Goal: Find specific page/section: Find specific page/section

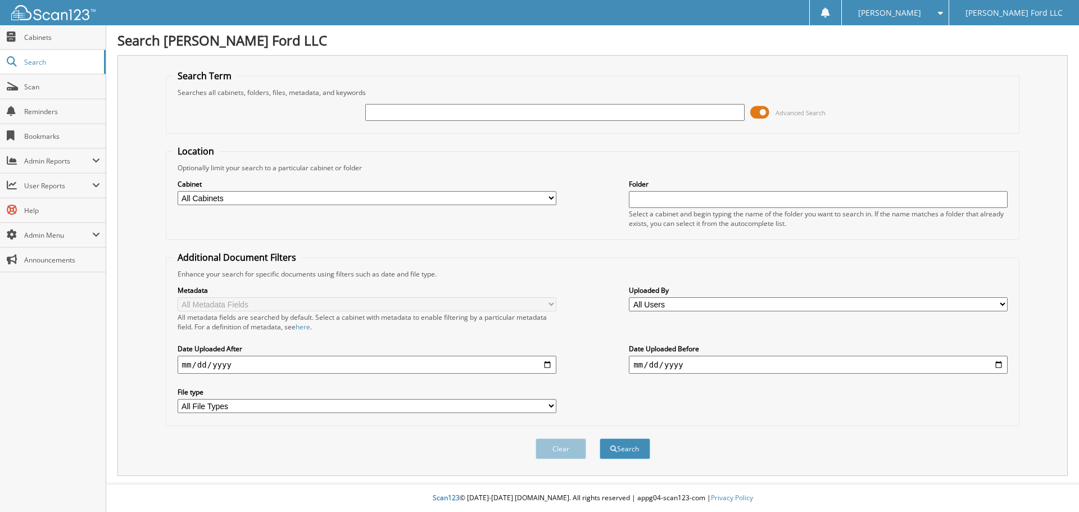
click at [390, 115] on input "text" at bounding box center [554, 112] width 379 height 17
type input "S"
type input "DAP"
click at [600, 439] on button "Search" at bounding box center [625, 449] width 51 height 21
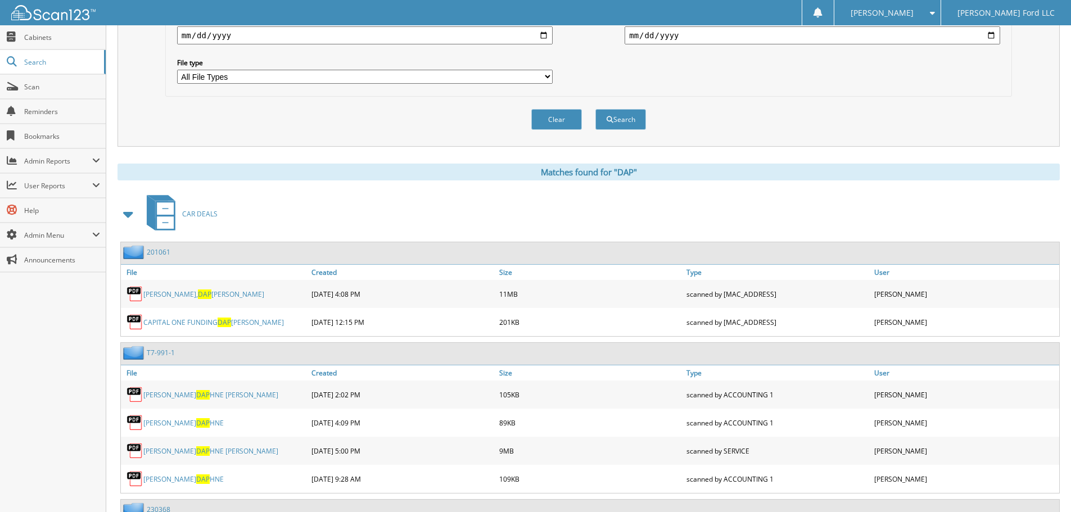
scroll to position [337, 0]
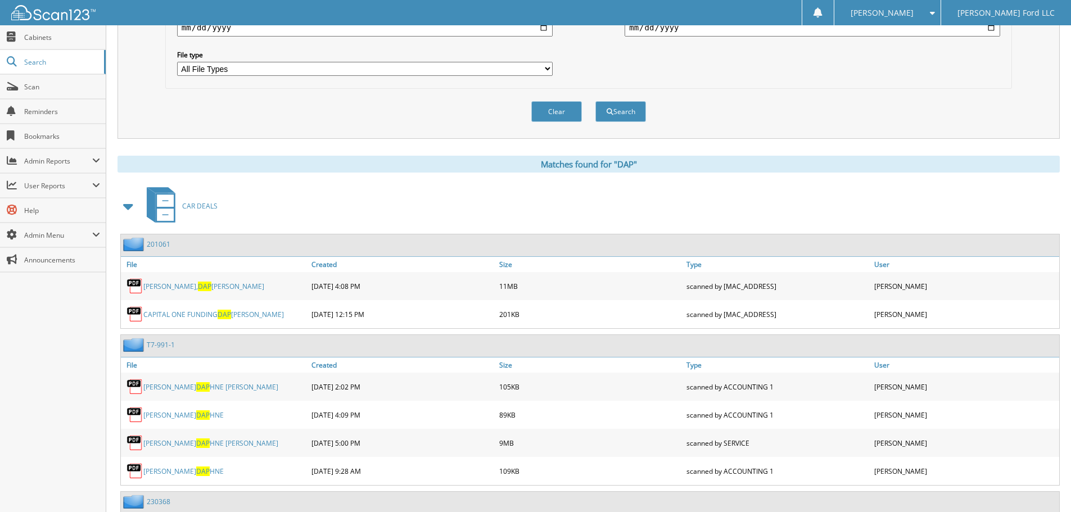
click at [132, 207] on span at bounding box center [129, 206] width 16 height 20
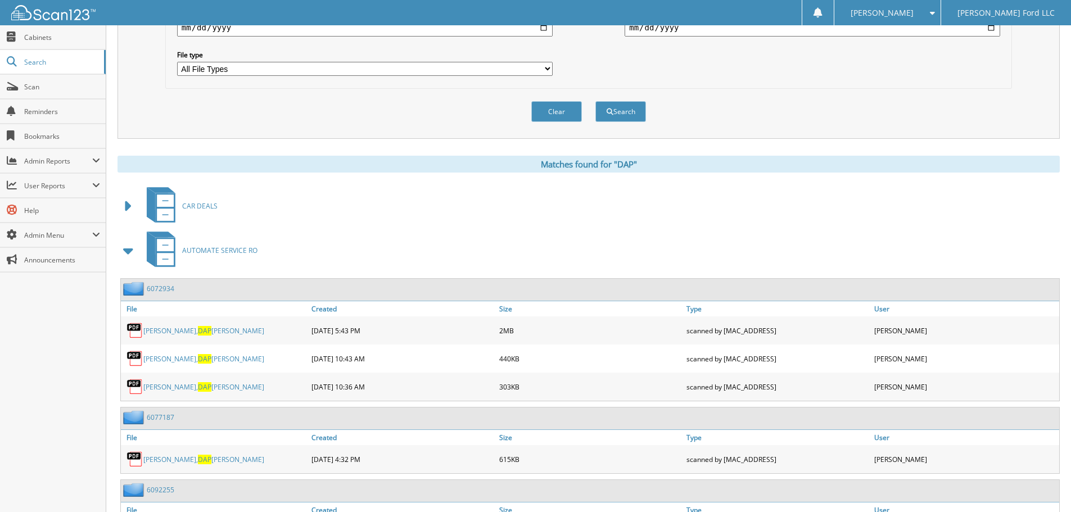
click at [135, 252] on span at bounding box center [129, 251] width 16 height 20
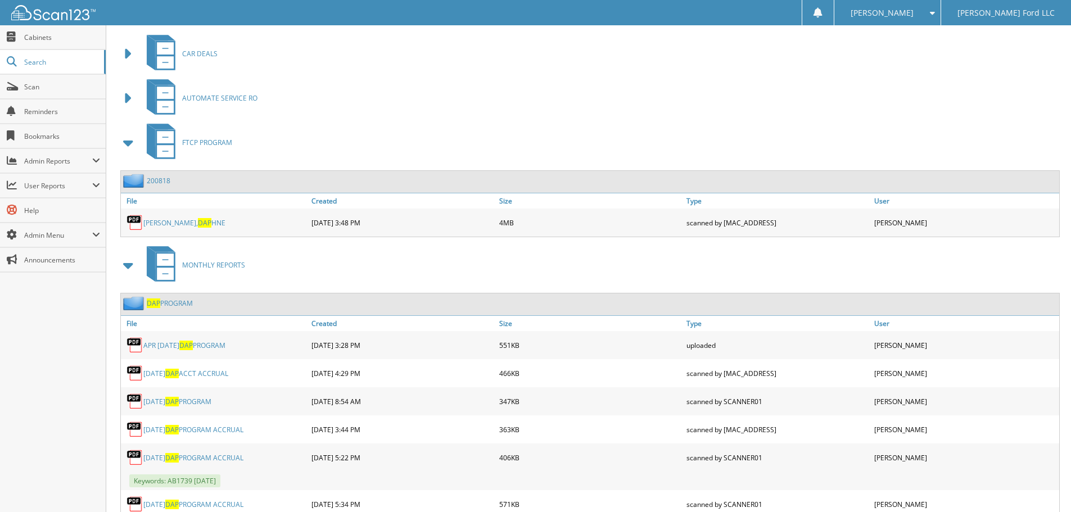
scroll to position [506, 0]
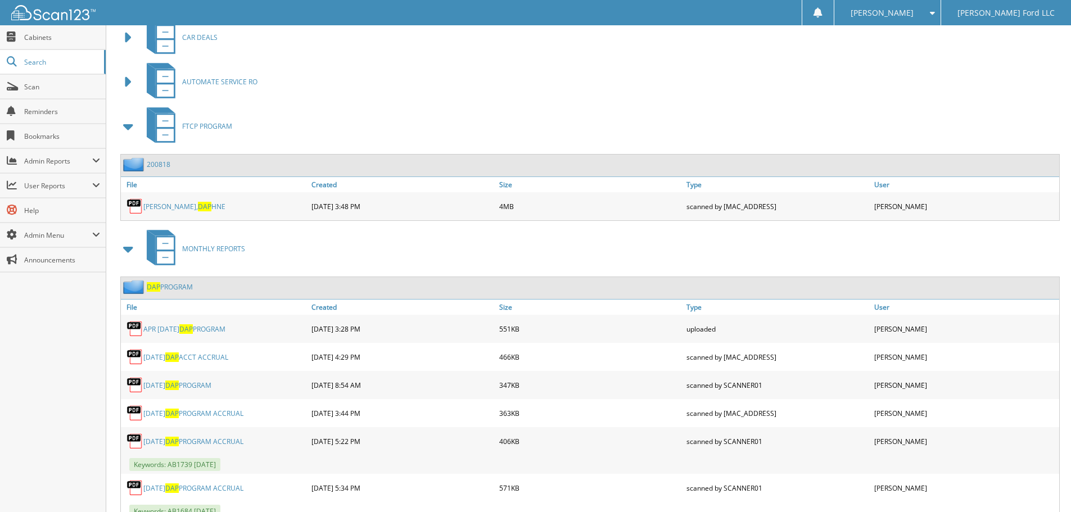
click at [130, 125] on span at bounding box center [129, 126] width 16 height 20
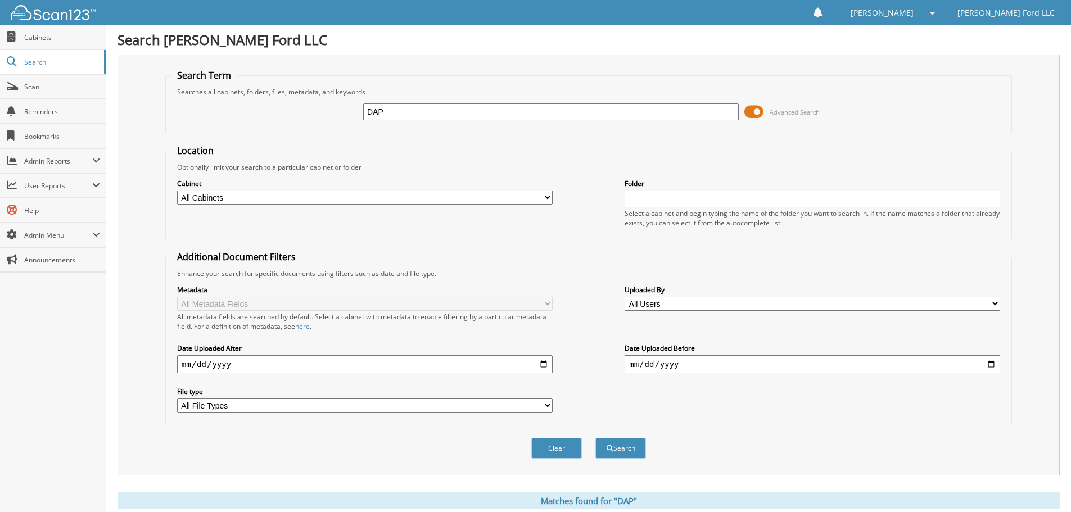
scroll to position [0, 0]
click at [54, 36] on span "Cabinets" at bounding box center [62, 38] width 76 height 10
